Goal: Task Accomplishment & Management: Complete application form

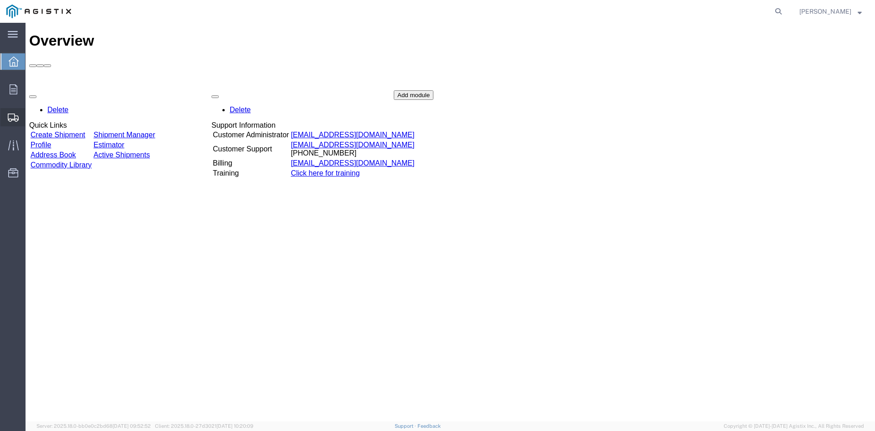
click at [0, 0] on span "Create from Template" at bounding box center [0, 0] width 0 height 0
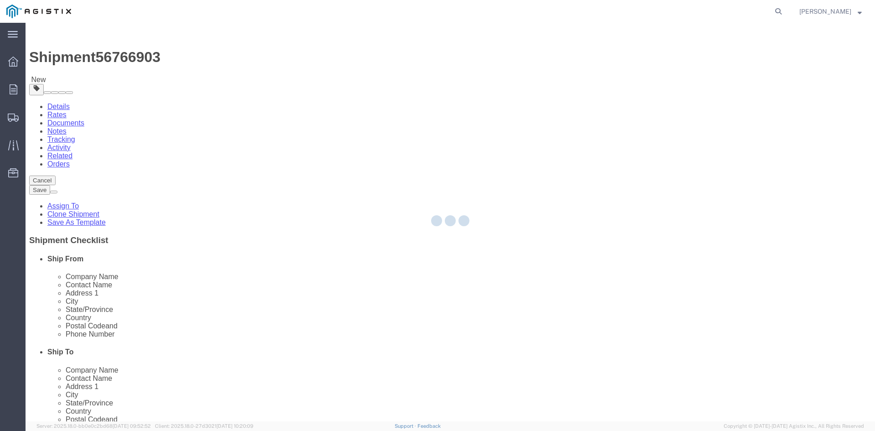
select select
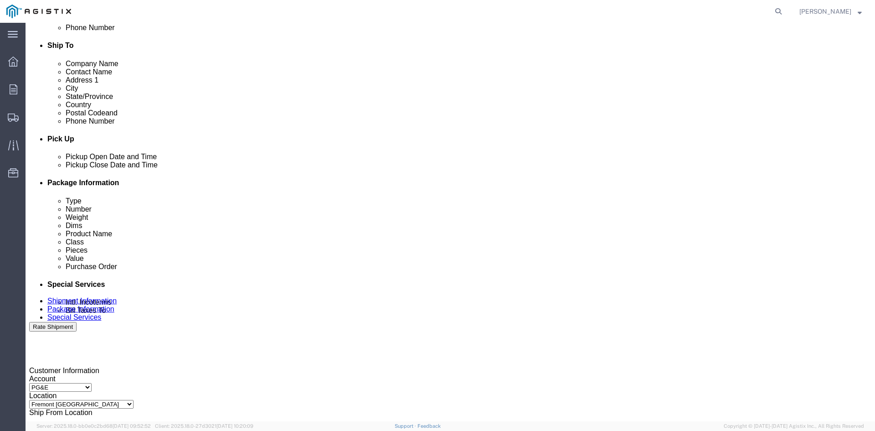
scroll to position [319, 0]
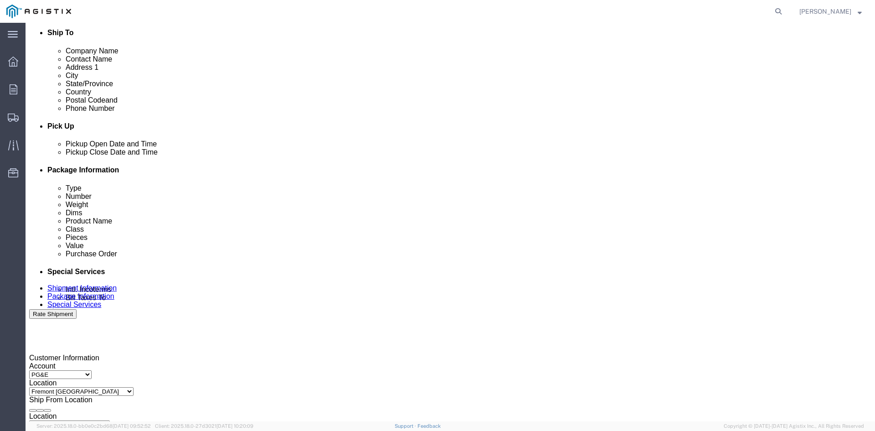
click div "[DATE] 12:47 PM"
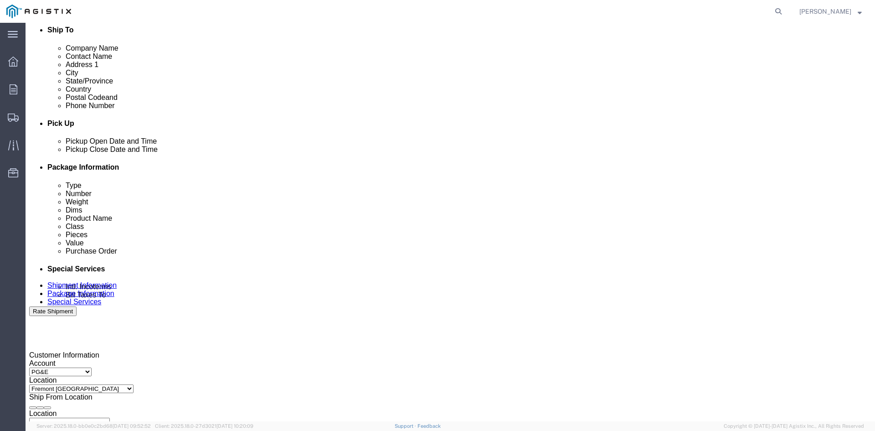
click button "Apply"
click div "[DATE] 1:47 PM"
click button "Apply"
click div
click div "[DATE] 1:47 PM"
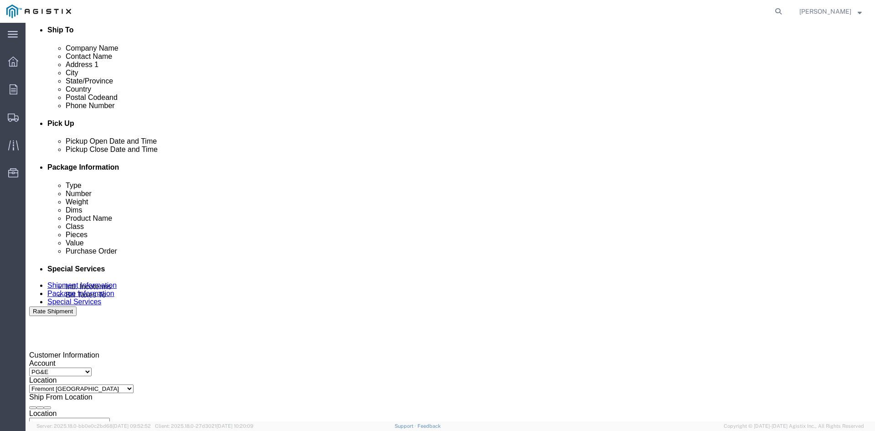
click button "Apply"
click div
drag, startPoint x: 457, startPoint y: 392, endPoint x: 476, endPoint y: 350, distance: 46.1
click button "Apply"
click div
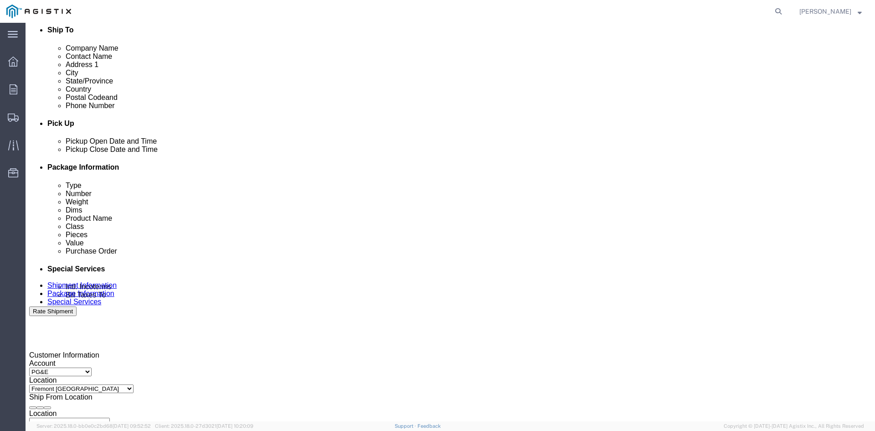
click button "Apply"
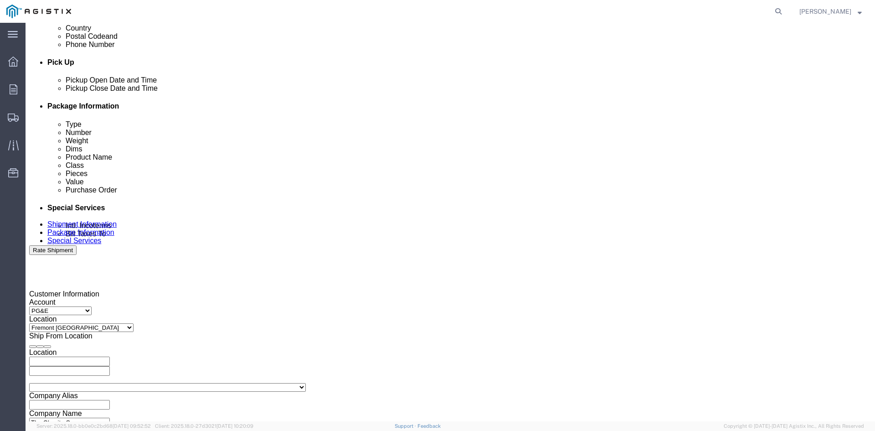
scroll to position [413, 0]
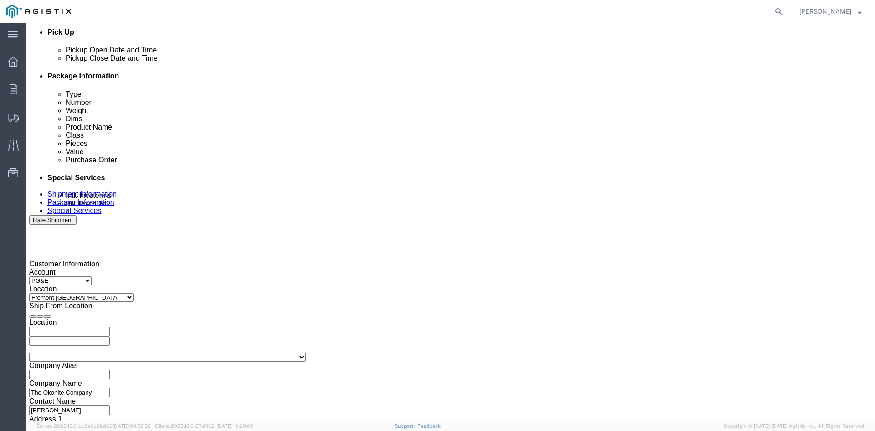
click input "3501279878"
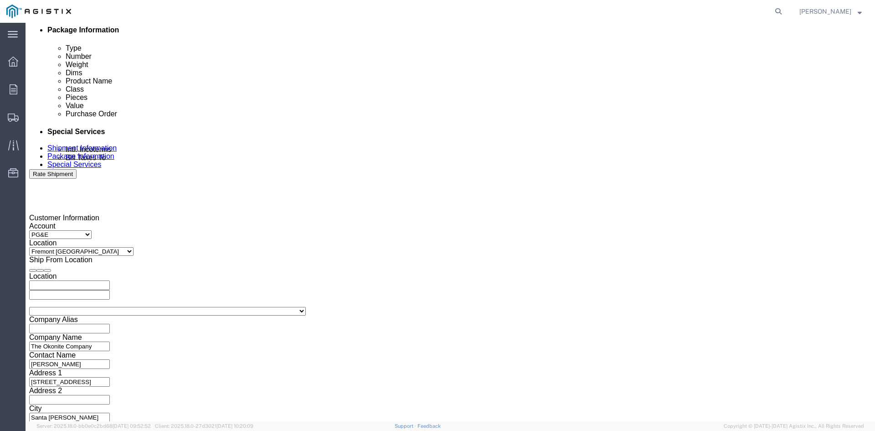
type input "3501416886"
click select "Select Air Less than Truckload Multi-Leg Ocean Freight Rail Small Parcel Truckl…"
select select "TL"
click select "Select Air Less than Truckload Multi-Leg Ocean Freight Rail Small Parcel Truckl…"
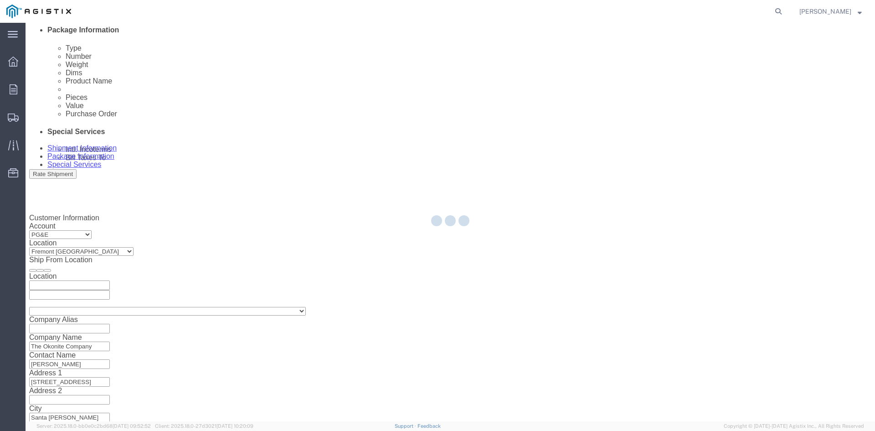
select select
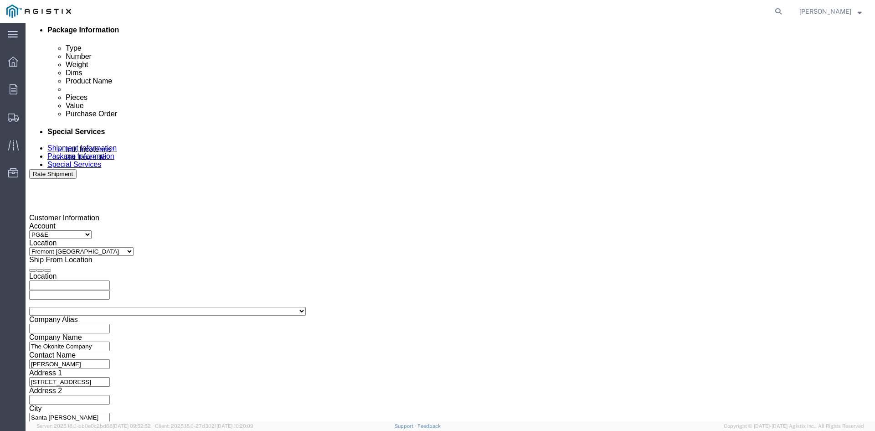
click button "Continue"
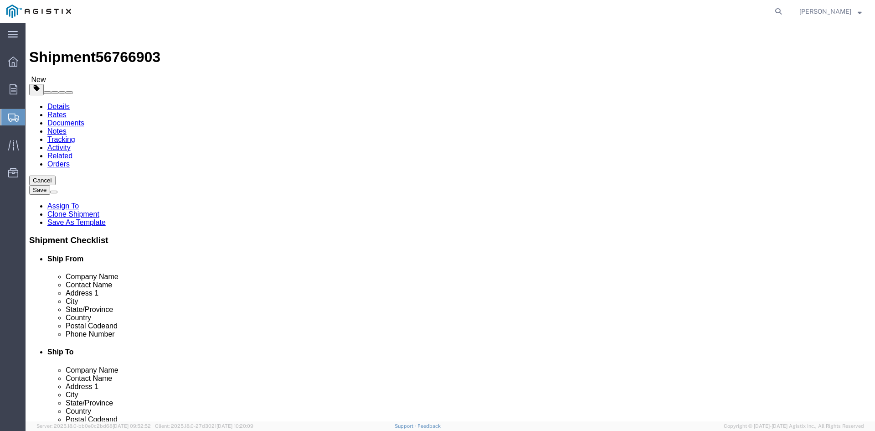
click input "8"
type input "4"
click input "41400.00"
type input "4"
type input "20240"
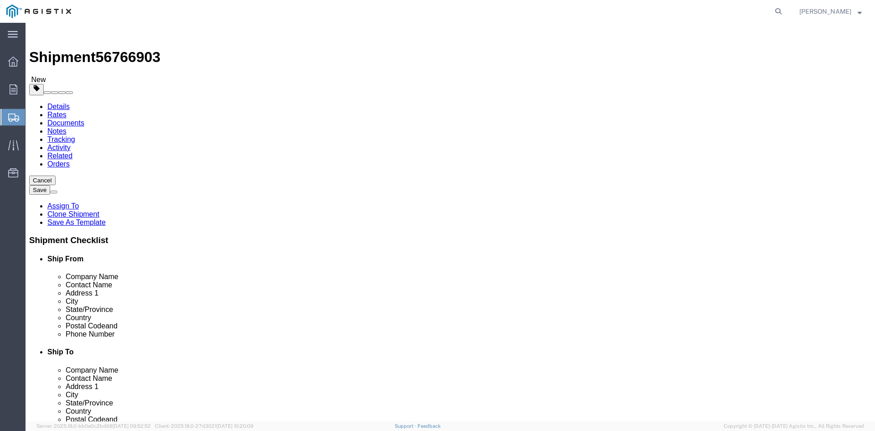
click dd "8.00 Each"
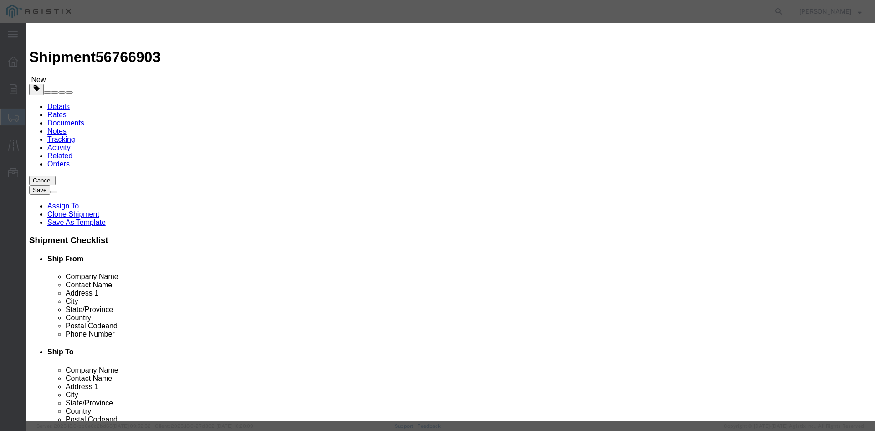
click input "8.00"
type input "8"
type input "4"
click input "46677"
type input "4"
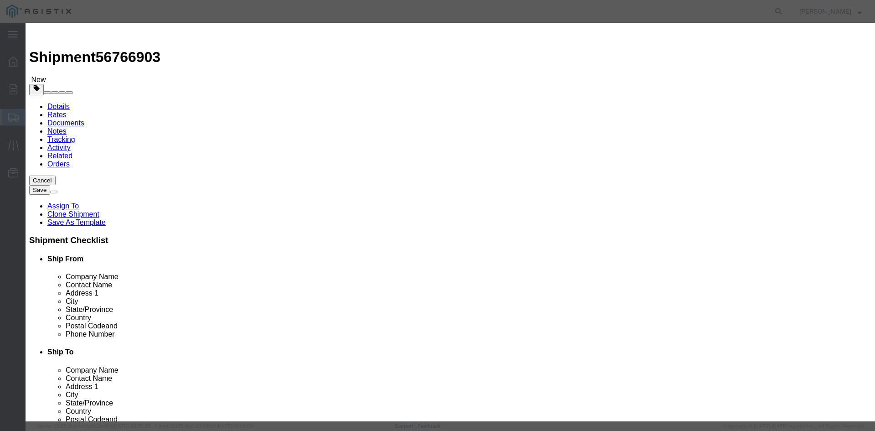
type input "64962"
click button "Save & Close"
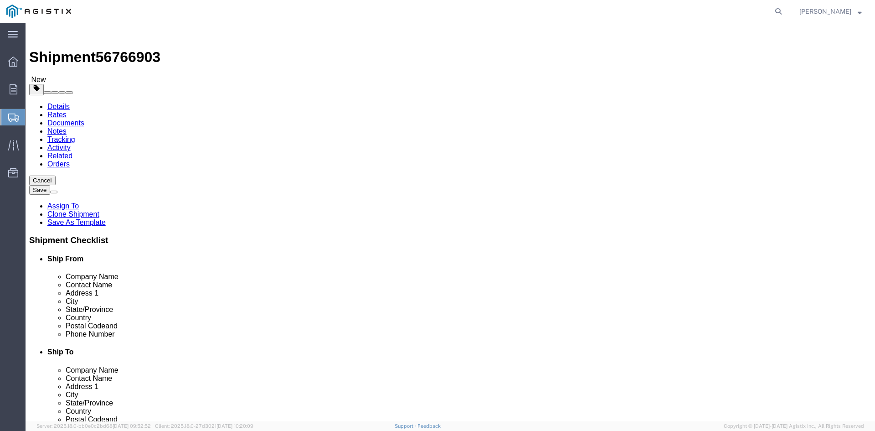
click button "Rate Shipment"
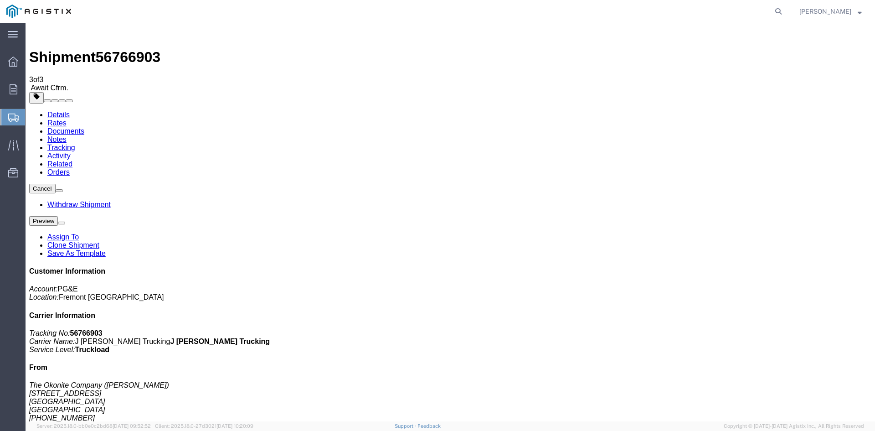
type button "Attach Documents"
